Goal: Information Seeking & Learning: Learn about a topic

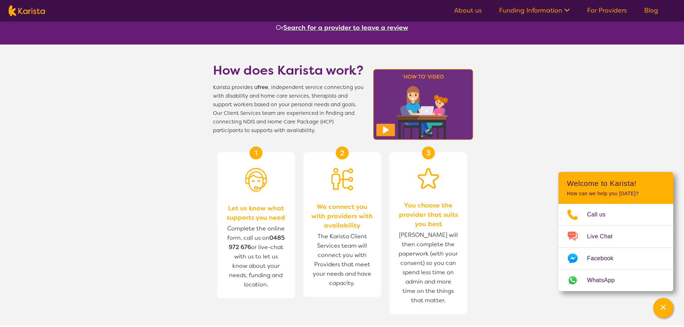
scroll to position [215, 0]
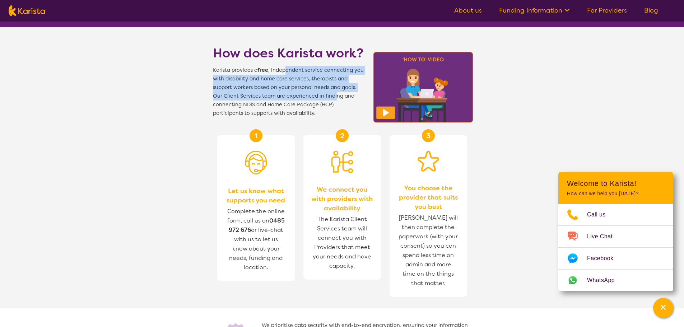
drag, startPoint x: 285, startPoint y: 70, endPoint x: 334, endPoint y: 93, distance: 54.0
click at [334, 93] on span "Karista provides a free , independent service connecting you with disability an…" at bounding box center [288, 92] width 151 height 52
drag, startPoint x: 306, startPoint y: 65, endPoint x: 313, endPoint y: 105, distance: 41.5
click at [313, 105] on div "How does Karista work? Karista provides a free , independent service connecting…" at bounding box center [288, 80] width 151 height 73
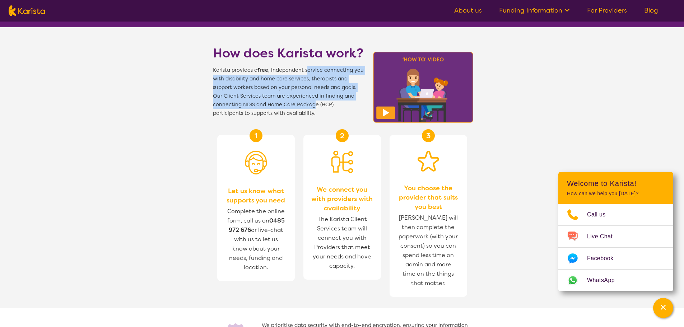
click at [313, 105] on span "Karista provides a free , independent service connecting you with disability an…" at bounding box center [288, 92] width 151 height 52
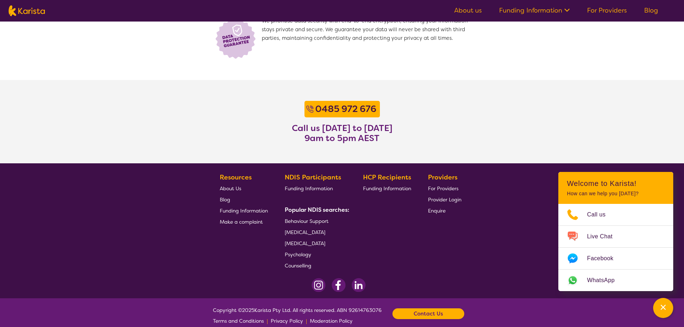
scroll to position [529, 0]
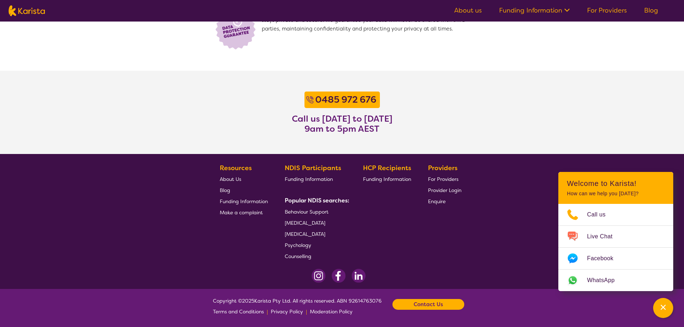
click at [225, 178] on span "About Us" at bounding box center [231, 179] width 22 height 6
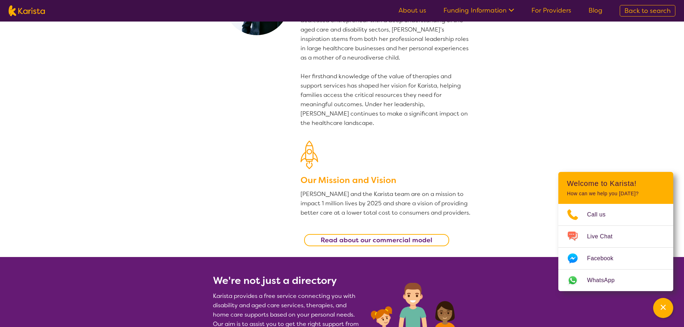
scroll to position [144, 0]
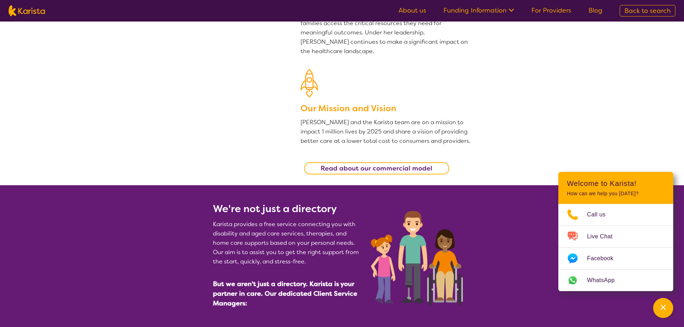
drag, startPoint x: 380, startPoint y: 169, endPoint x: 360, endPoint y: 167, distance: 19.8
click at [360, 167] on b "Read about our commercial model" at bounding box center [376, 168] width 112 height 9
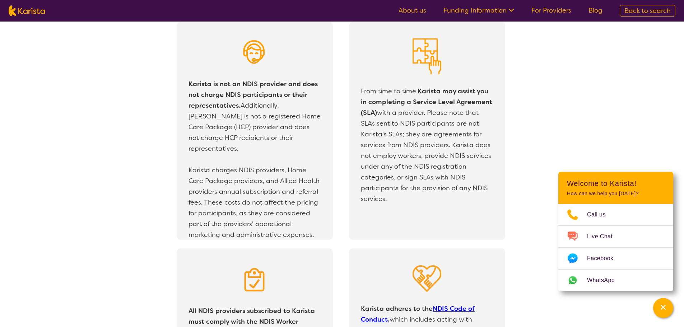
scroll to position [1266, 0]
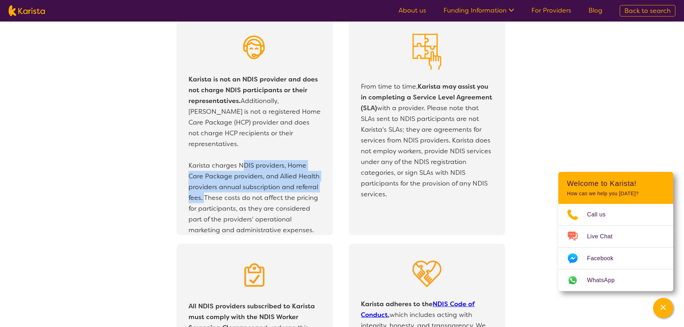
drag, startPoint x: 241, startPoint y: 153, endPoint x: 205, endPoint y: 182, distance: 46.2
click at [205, 182] on p "Karista charges NDIS providers, Home Care Package providers, and Allied Health …" at bounding box center [254, 197] width 132 height 75
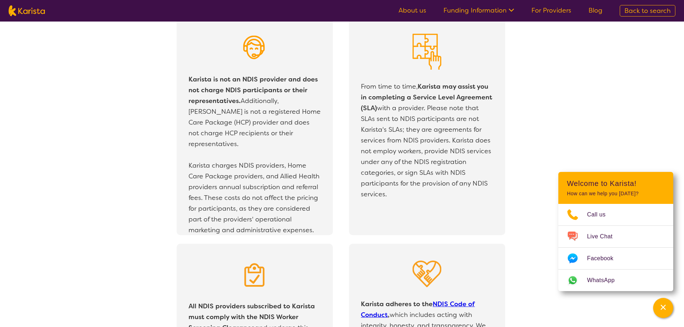
click at [205, 182] on p "Karista charges NDIS providers, Home Care Package providers, and Allied Health …" at bounding box center [254, 197] width 132 height 75
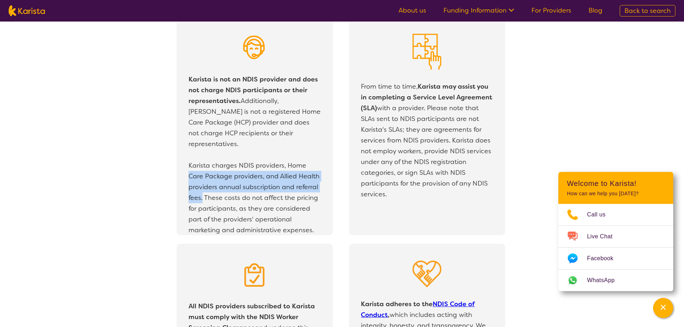
drag, startPoint x: 206, startPoint y: 177, endPoint x: 188, endPoint y: 166, distance: 20.7
click at [188, 166] on p "Karista charges NDIS providers, Home Care Package providers, and Allied Health …" at bounding box center [254, 197] width 132 height 75
drag, startPoint x: 187, startPoint y: 174, endPoint x: 205, endPoint y: 190, distance: 24.2
click at [205, 190] on p "Karista is not an NDIS provider and does not charge NDIS participants or their …" at bounding box center [255, 154] width 136 height 165
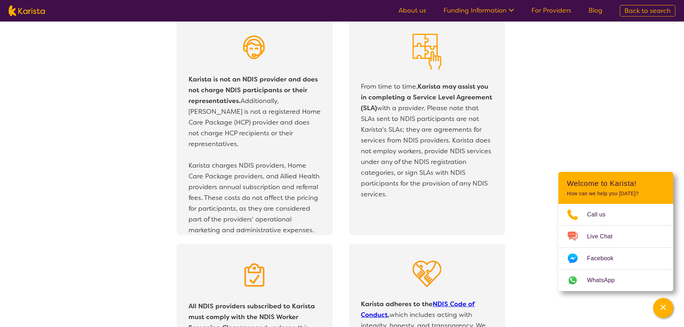
click at [205, 190] on p "Karista charges NDIS providers, Home Care Package providers, and Allied Health …" at bounding box center [254, 197] width 132 height 75
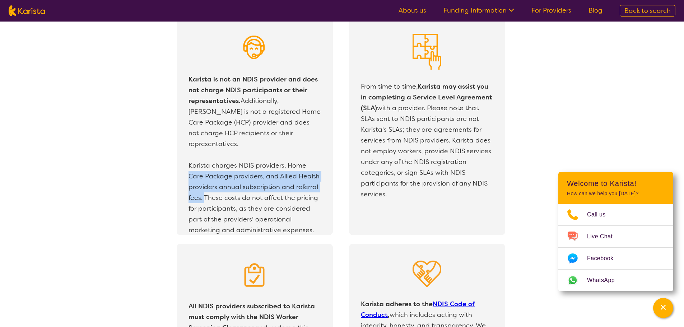
drag, startPoint x: 205, startPoint y: 189, endPoint x: 186, endPoint y: 161, distance: 33.3
click at [186, 161] on div "Karista is not an NDIS provider and does not charge NDIS participants or their …" at bounding box center [255, 126] width 156 height 218
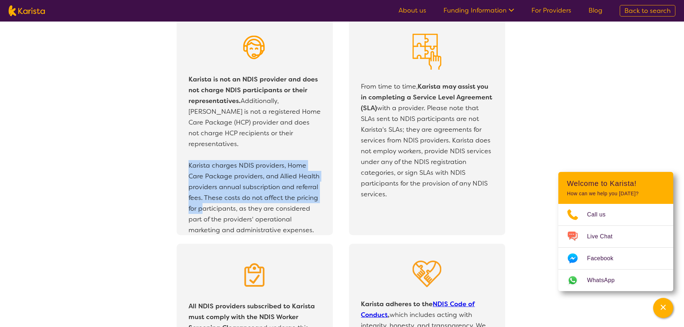
drag, startPoint x: 187, startPoint y: 150, endPoint x: 201, endPoint y: 195, distance: 47.3
click at [201, 195] on p "Karista is not an NDIS provider and does not charge NDIS participants or their …" at bounding box center [255, 154] width 136 height 165
click at [201, 184] on p "Karista charges NDIS providers, Home Care Package providers, and Allied Health …" at bounding box center [254, 197] width 132 height 75
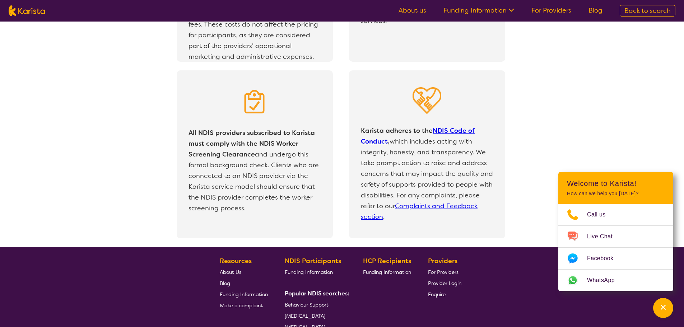
scroll to position [1445, 0]
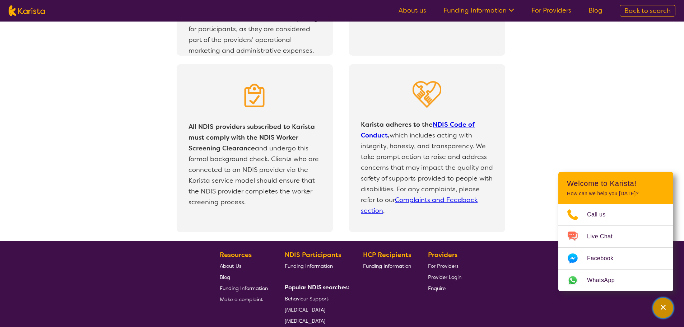
click at [667, 304] on div "Channel Menu" at bounding box center [663, 308] width 14 height 16
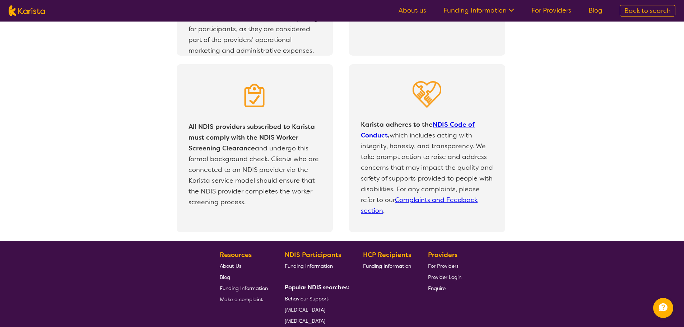
click at [117, 163] on div "All NDIS providers subscribed to Karista must comply with the NDIS Worker Scree…" at bounding box center [349, 152] width 670 height 177
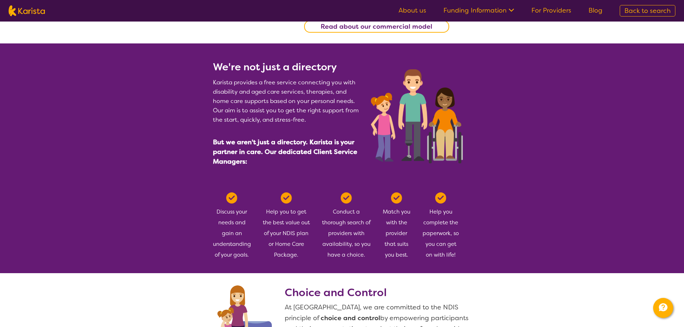
scroll to position [287, 0]
